Goal: Task Accomplishment & Management: Complete application form

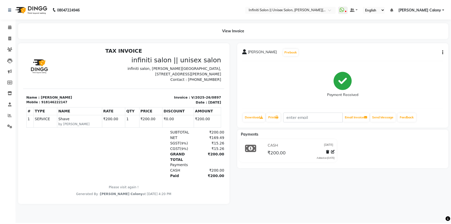
scroll to position [4, 0]
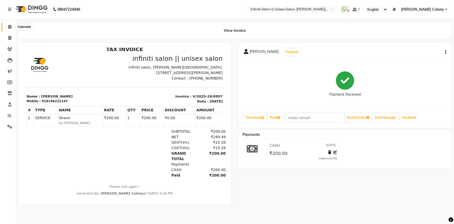
click at [9, 26] on icon at bounding box center [9, 27] width 3 height 4
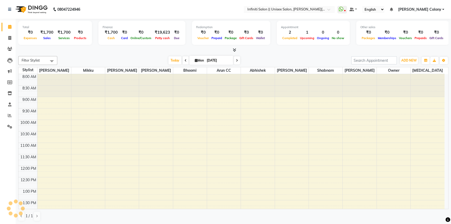
scroll to position [152, 0]
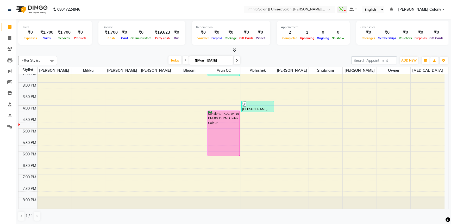
click at [235, 49] on icon at bounding box center [234, 50] width 3 height 4
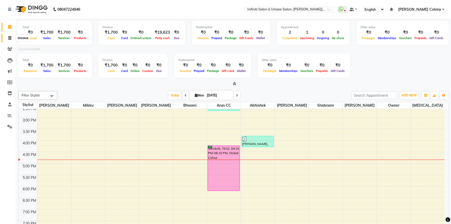
click at [13, 35] on span at bounding box center [9, 38] width 9 height 6
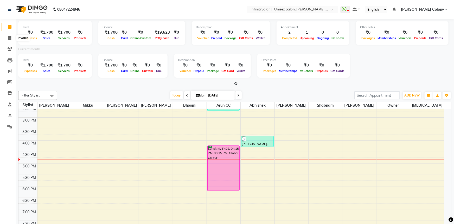
select select "8233"
select select "service"
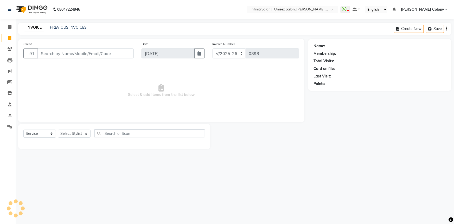
click at [54, 54] on input "Client" at bounding box center [85, 53] width 96 height 10
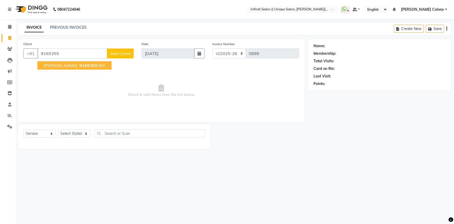
click at [58, 62] on button "[PERSON_NAME] 9165355 360" at bounding box center [74, 65] width 74 height 8
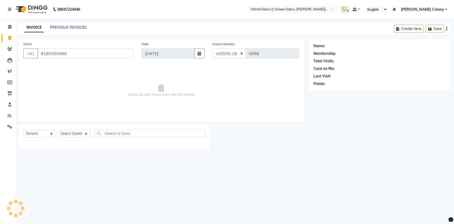
type input "9165355360"
select select "1: Object"
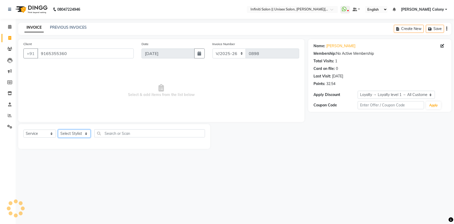
click at [80, 133] on select "Select Stylist [PERSON_NAME] [PERSON_NAME] CC Bhoomi [PERSON_NAME] [PERSON_NAME…" at bounding box center [74, 133] width 33 height 8
select select "79159"
click at [58, 129] on select "Select Stylist [PERSON_NAME] [PERSON_NAME] CC Bhoomi [PERSON_NAME] [PERSON_NAME…" at bounding box center [74, 133] width 33 height 8
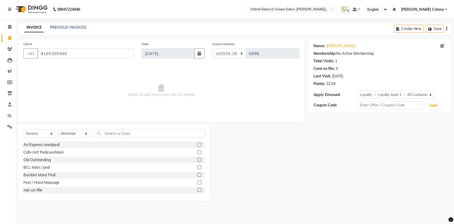
click at [112, 129] on div "Select Service Product Membership Package Voucher Prepaid Gift Card Select Styl…" at bounding box center [114, 162] width 192 height 77
click at [112, 131] on input "text" at bounding box center [150, 133] width 111 height 8
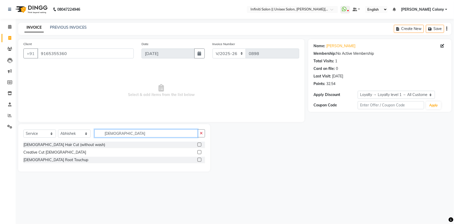
type input "[DEMOGRAPHIC_DATA]"
click at [200, 145] on label at bounding box center [200, 144] width 4 height 4
click at [200, 145] on input "checkbox" at bounding box center [199, 144] width 3 height 3
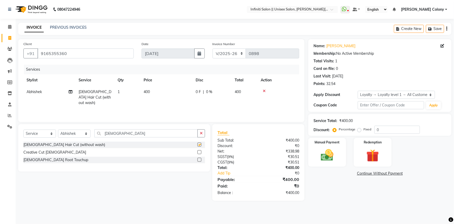
checkbox input "false"
click at [329, 158] on img at bounding box center [327, 154] width 21 height 15
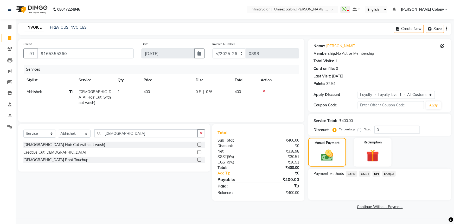
click at [368, 172] on span "CASH" at bounding box center [365, 174] width 11 height 6
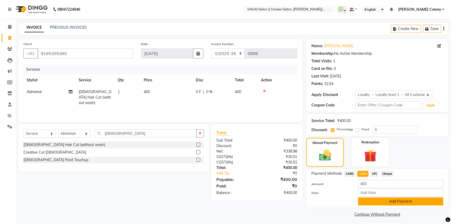
drag, startPoint x: 369, startPoint y: 200, endPoint x: 367, endPoint y: 198, distance: 2.8
click at [368, 200] on button "Add Payment" at bounding box center [400, 201] width 85 height 8
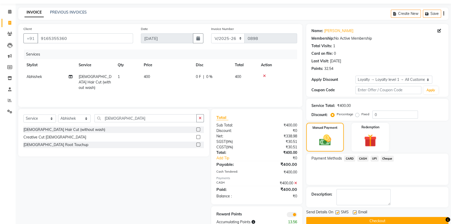
scroll to position [23, 0]
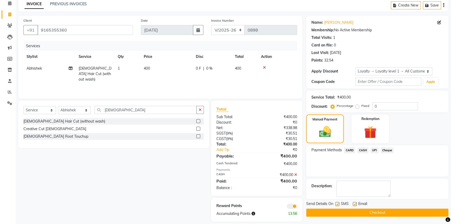
click at [374, 212] on button "Checkout" at bounding box center [377, 212] width 142 height 8
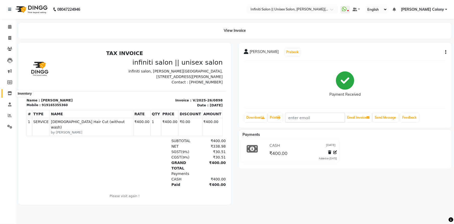
click at [5, 92] on span at bounding box center [9, 93] width 9 height 6
select select
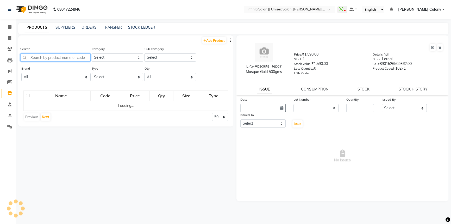
click at [40, 55] on input "text" at bounding box center [55, 57] width 70 height 8
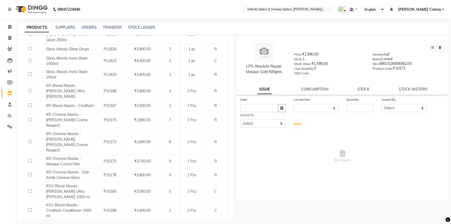
scroll to position [199, 0]
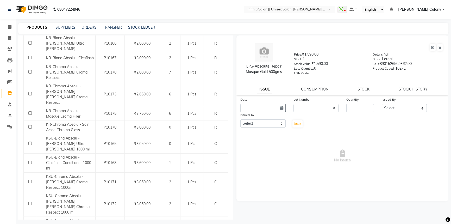
type input "absolu"
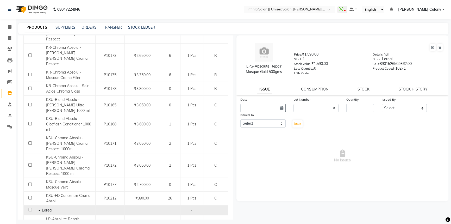
scroll to position [318, 0]
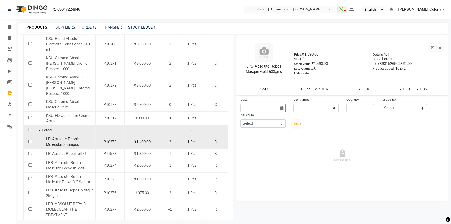
click at [62, 136] on span "LP-Absolute Repair Molecular Shampoo" at bounding box center [62, 141] width 33 height 10
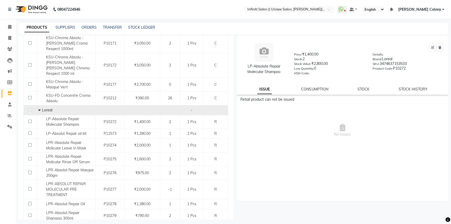
scroll to position [361, 0]
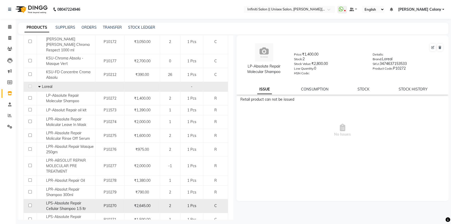
click at [65, 200] on div "LPS-Absolute Repair Cellular Shampoo 1.5 ltr" at bounding box center [66, 205] width 56 height 11
select select
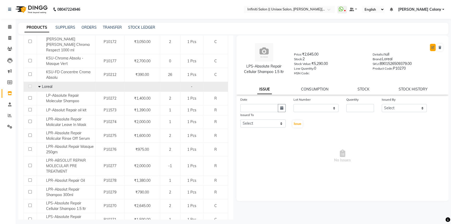
click at [434, 48] on icon at bounding box center [432, 47] width 3 height 3
select select "C"
select select "true"
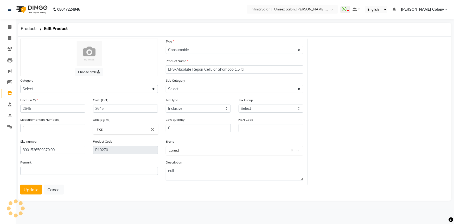
select select "903101100"
select select "903101119"
select select "3766"
click at [55, 186] on button "Cancel" at bounding box center [54, 189] width 20 height 10
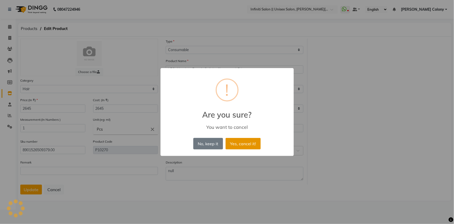
click at [236, 142] on button "Yes, cancel it!" at bounding box center [243, 143] width 35 height 11
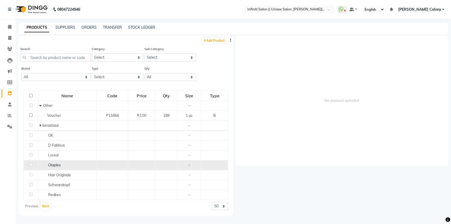
scroll to position [3, 0]
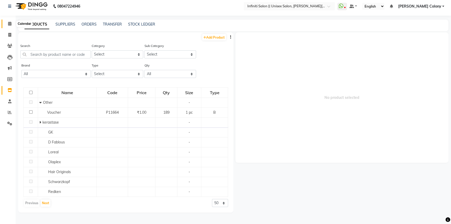
click at [12, 22] on span at bounding box center [9, 24] width 9 height 6
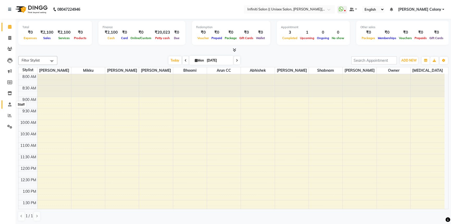
click at [9, 104] on icon at bounding box center [9, 104] width 3 height 4
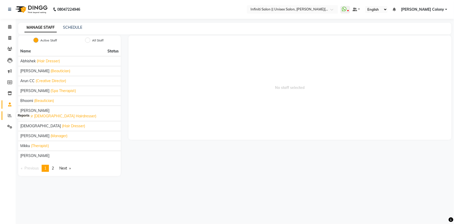
click at [10, 113] on span at bounding box center [9, 115] width 9 height 6
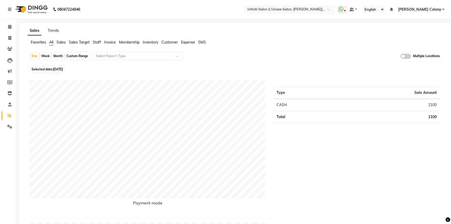
click at [98, 43] on span "Staff" at bounding box center [97, 42] width 8 height 5
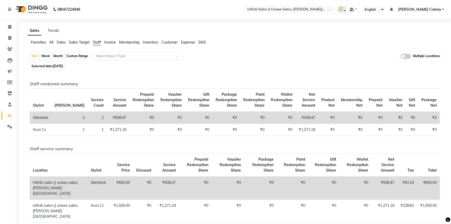
click at [174, 54] on div at bounding box center [137, 55] width 91 height 5
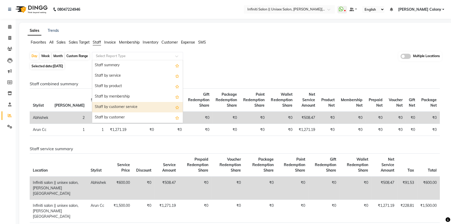
click at [217, 73] on div "Staff combined summary Stylist Bill Count Service Count Service Amount Prepaid …" at bounding box center [235, 169] width 418 height 197
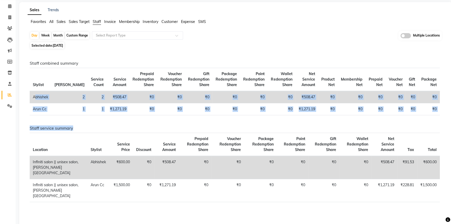
scroll to position [57, 0]
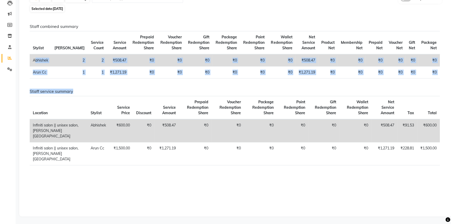
drag, startPoint x: 30, startPoint y: 116, endPoint x: 371, endPoint y: 7, distance: 358.0
click at [371, 7] on div "Day Week Month Custom Range Select Report Type Multiple Locations Selected date…" at bounding box center [236, 102] width 416 height 217
click at [303, 10] on div "Selected date: [DATE]" at bounding box center [237, 8] width 414 height 5
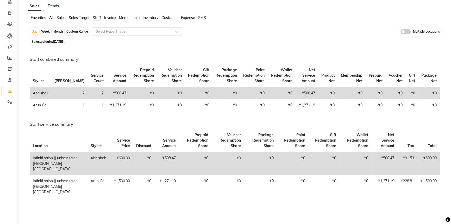
scroll to position [0, 0]
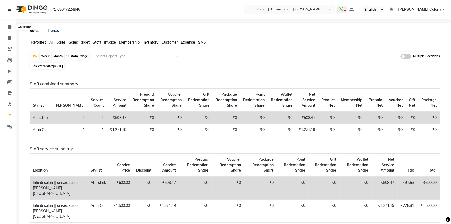
click at [5, 26] on span at bounding box center [9, 27] width 9 height 6
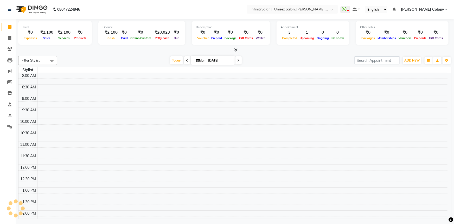
click at [235, 49] on icon at bounding box center [235, 50] width 3 height 4
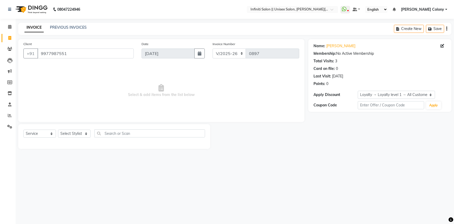
select select "8233"
select select "service"
select select "1: Object"
